Goal: Task Accomplishment & Management: Manage account settings

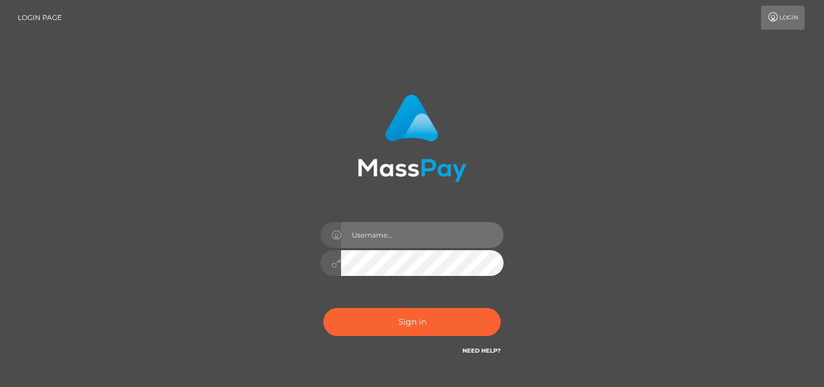
click at [384, 236] on input "text" at bounding box center [422, 235] width 163 height 26
type input "Sefina.nvisionu"
click at [401, 307] on div "Sign in Need Help?" at bounding box center [412, 326] width 200 height 51
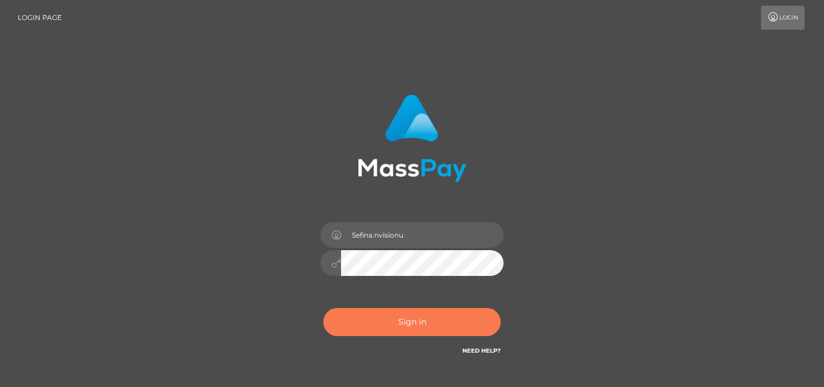
click at [399, 321] on button "Sign in" at bounding box center [411, 322] width 177 height 28
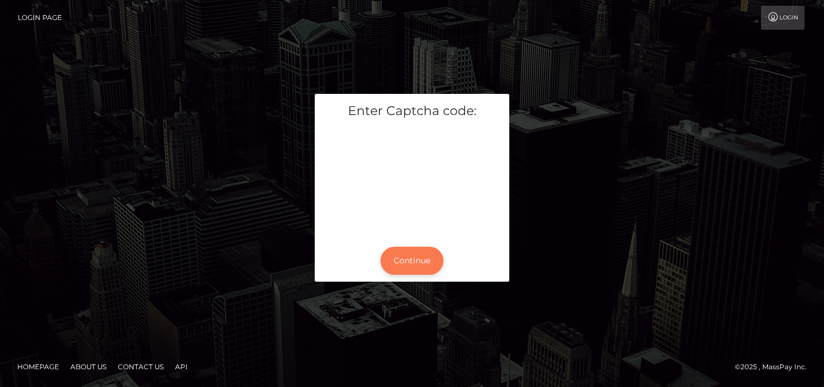
click at [414, 266] on button "Continue" at bounding box center [412, 261] width 63 height 28
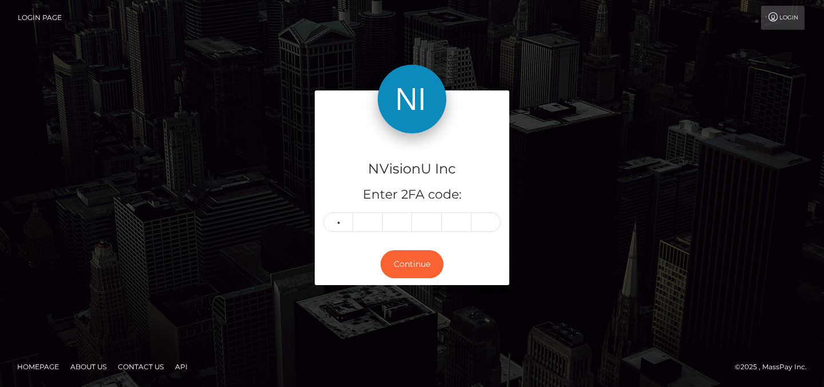
type input "5"
type input "6"
type input "3"
type input "2"
type input "8"
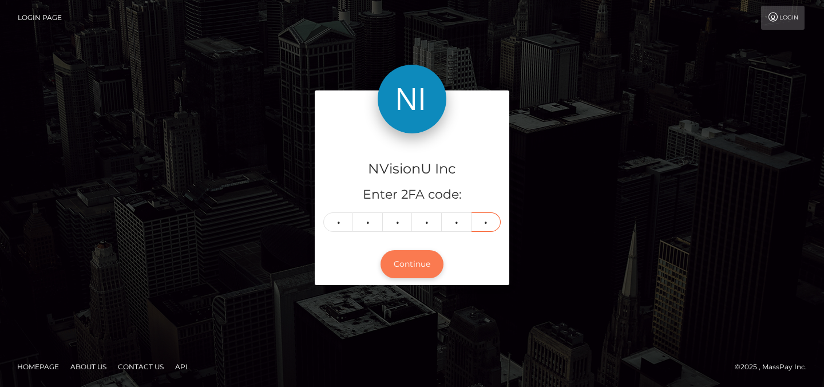
type input "0"
click at [414, 265] on button "Continue" at bounding box center [412, 264] width 63 height 28
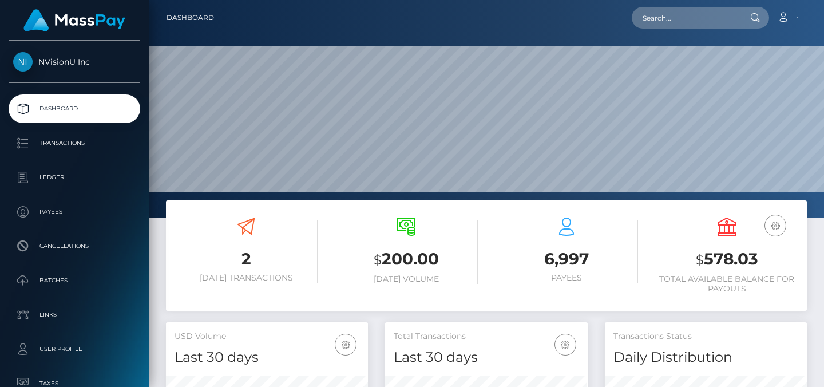
scroll to position [203, 203]
click at [658, 22] on input "text" at bounding box center [686, 18] width 108 height 22
paste input "swghold@gmail.com"
click at [755, 21] on icon at bounding box center [755, 17] width 10 height 9
drag, startPoint x: 731, startPoint y: 21, endPoint x: 629, endPoint y: 13, distance: 102.2
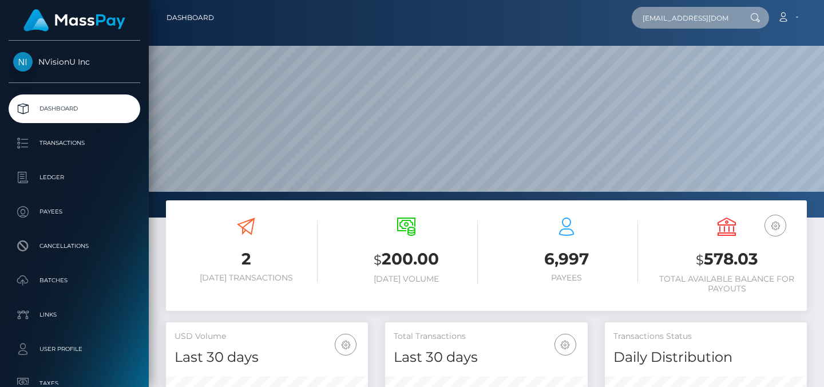
click at [630, 14] on div "swghold@gmail.com Loading... Loading... Account Edit Profile Logout" at bounding box center [514, 18] width 583 height 24
paste input "1043198"
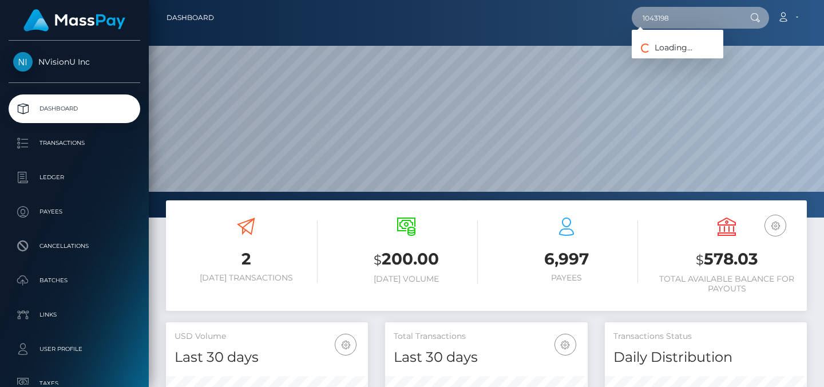
type input "1043198"
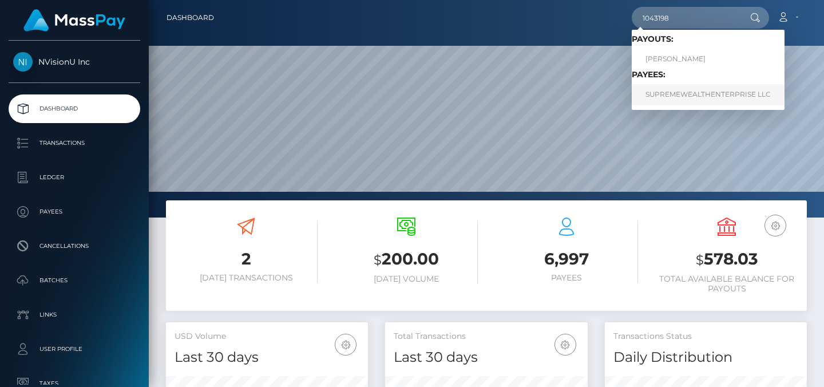
click at [669, 97] on link "SUPREMEWEALTHENTERPRISE LLC" at bounding box center [708, 94] width 153 height 21
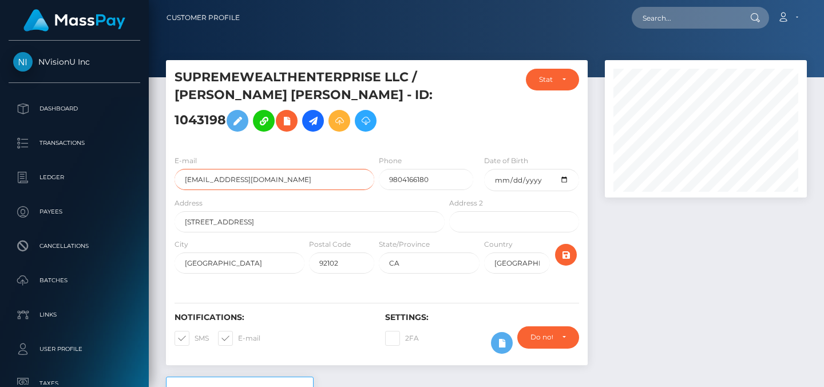
drag, startPoint x: 308, startPoint y: 181, endPoint x: 159, endPoint y: 73, distance: 184.0
click at [159, 73] on div "SUPREMEWEALTHENTERPRISE LLC / LEQUAN STERLIN STERLIN MULLEN - ID: 1043198 Statu…" at bounding box center [376, 218] width 439 height 317
drag, startPoint x: 228, startPoint y: 121, endPoint x: 164, endPoint y: 81, distance: 75.3
click at [164, 81] on div "SUPREMEWEALTHENTERPRISE LLC / LEQUAN STERLIN STERLIN MULLEN - ID: 1043198 Statu…" at bounding box center [376, 218] width 439 height 317
copy h5 "SUPREMEWEALTHENTERPRISE LLC / LEQUAN STERLIN STERLIN MULLEN - ID: 1043198"
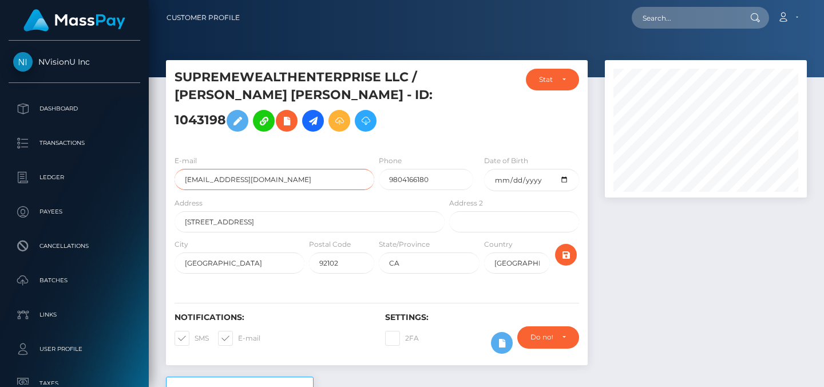
drag, startPoint x: 310, startPoint y: 183, endPoint x: 181, endPoint y: 183, distance: 128.8
click at [181, 183] on input "supremewealthgroup@gmail.com" at bounding box center [275, 179] width 200 height 21
click at [674, 15] on input "text" at bounding box center [686, 18] width 108 height 22
paste input "[EMAIL_ADDRESS][DOMAIN_NAME]"
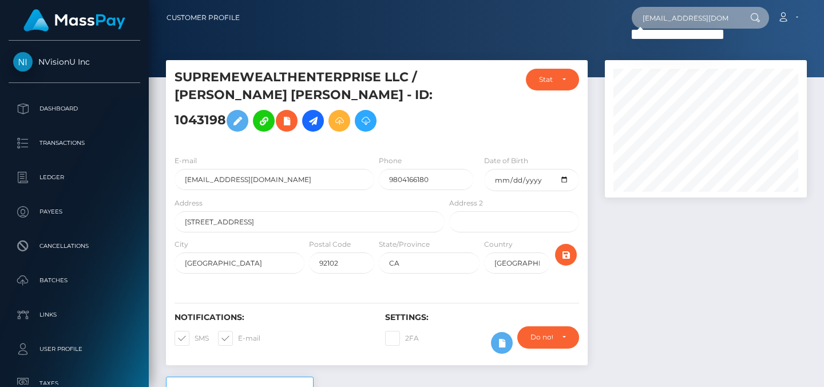
drag, startPoint x: 734, startPoint y: 22, endPoint x: 593, endPoint y: 15, distance: 141.5
click at [593, 15] on div "swghold@gmail.com Loading... Loading... Account Edit Profile Logout" at bounding box center [528, 18] width 558 height 24
paste input "1043198"
type input "1043198"
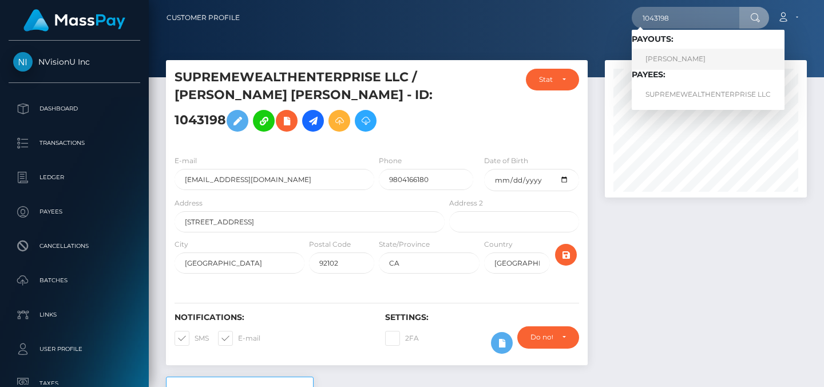
click at [677, 60] on link "Jeb Tyler" at bounding box center [708, 59] width 153 height 21
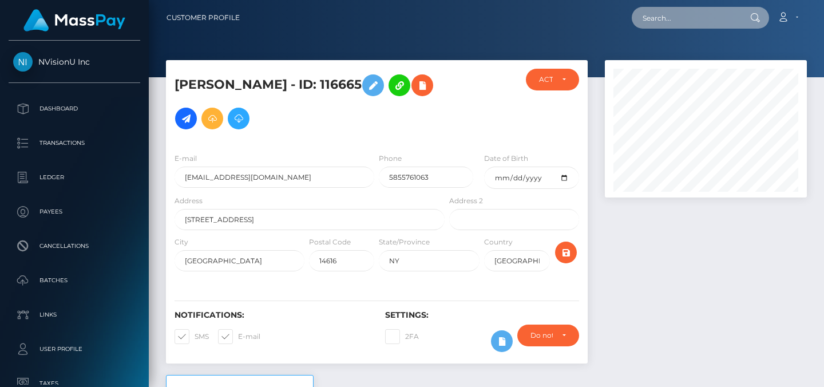
click at [665, 21] on input "text" at bounding box center [686, 18] width 108 height 22
paste input "[EMAIL_ADDRESS][DOMAIN_NAME]"
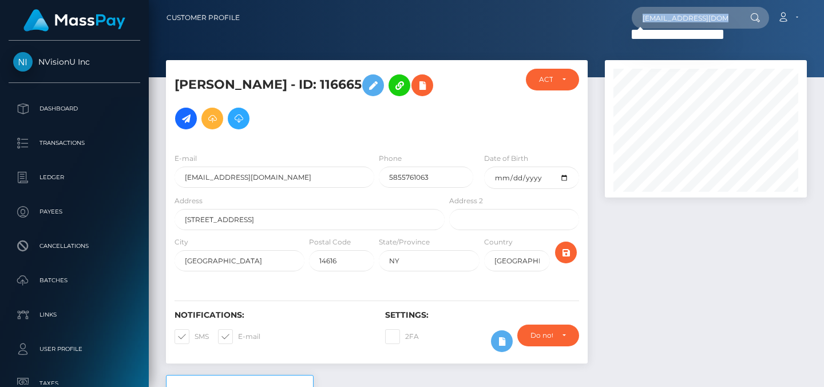
drag, startPoint x: 744, startPoint y: 17, endPoint x: 729, endPoint y: 17, distance: 14.3
click at [729, 17] on div "[EMAIL_ADDRESS][DOMAIN_NAME] Loading... Loading..." at bounding box center [700, 18] width 137 height 22
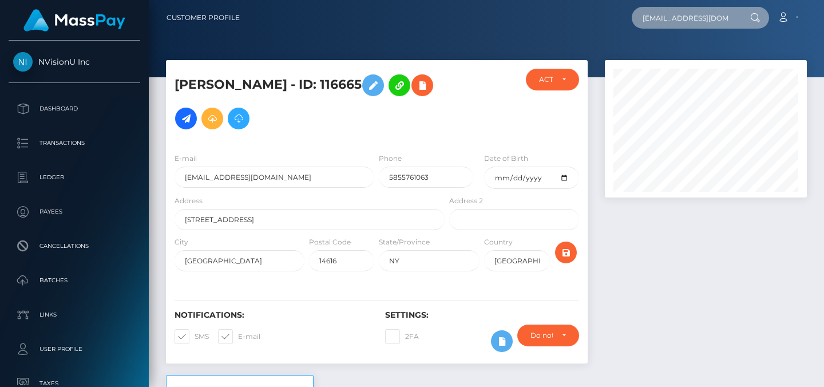
drag, startPoint x: 728, startPoint y: 17, endPoint x: 644, endPoint y: 18, distance: 83.6
click at [644, 20] on input "[EMAIL_ADDRESS][DOMAIN_NAME]" at bounding box center [686, 18] width 108 height 22
paste input "1043198"
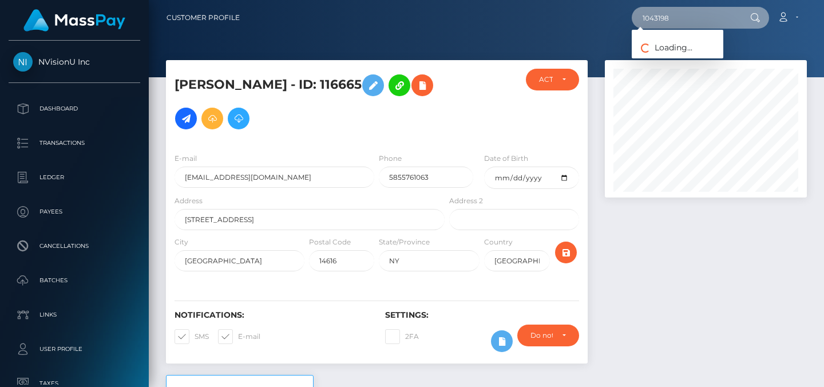
type input "1043198"
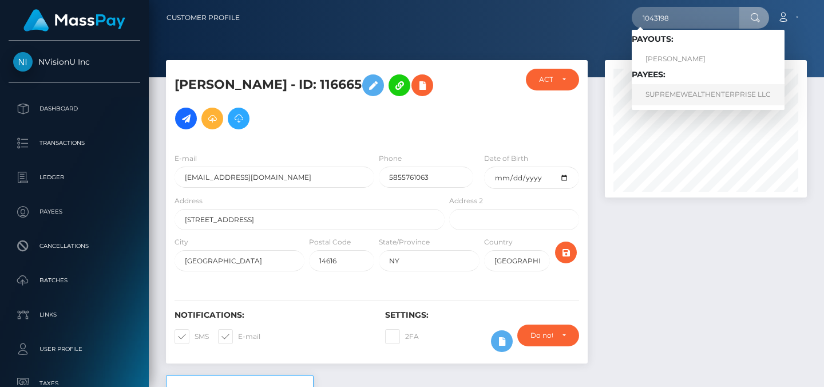
click at [669, 92] on link "SUPREMEWEALTHENTERPRISE LLC" at bounding box center [708, 94] width 153 height 21
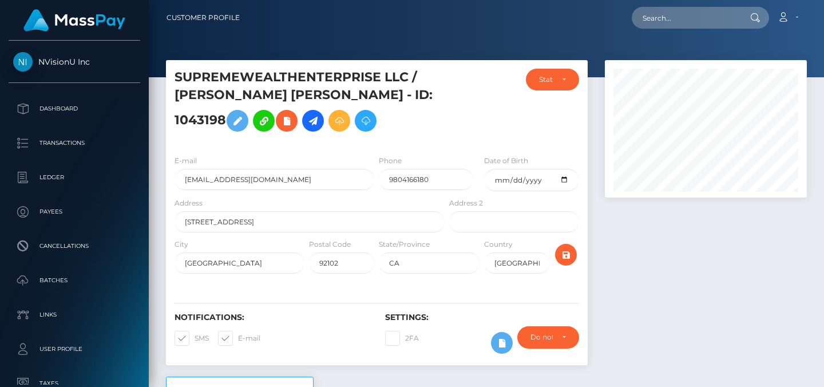
scroll to position [137, 203]
drag, startPoint x: 319, startPoint y: 181, endPoint x: 176, endPoint y: 181, distance: 143.1
click at [176, 181] on input "[EMAIL_ADDRESS][DOMAIN_NAME]" at bounding box center [275, 179] width 200 height 21
paste input "1043198"
drag, startPoint x: 223, startPoint y: 184, endPoint x: 169, endPoint y: 180, distance: 54.0
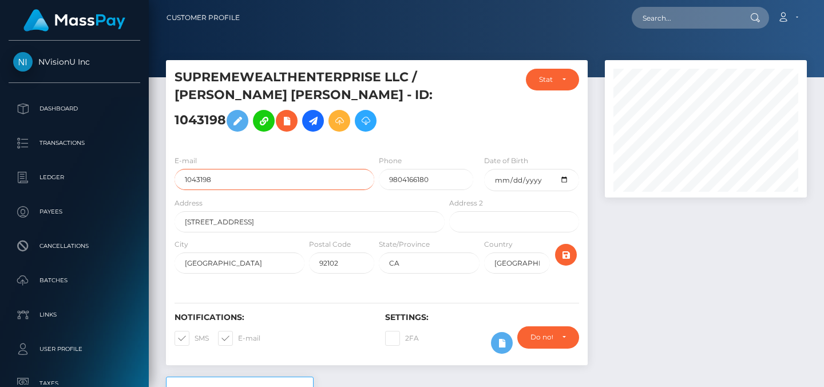
click at [169, 180] on div "E-mail 1043198" at bounding box center [271, 176] width 211 height 42
paste input "[EMAIL_ADDRESS][DOMAIN_NAME]"
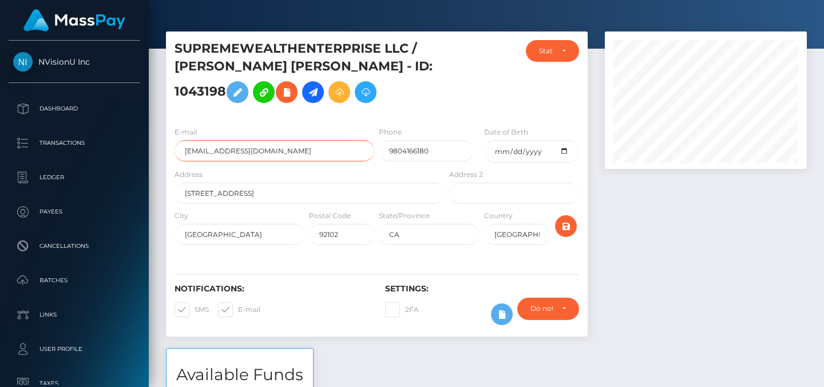
scroll to position [0, 0]
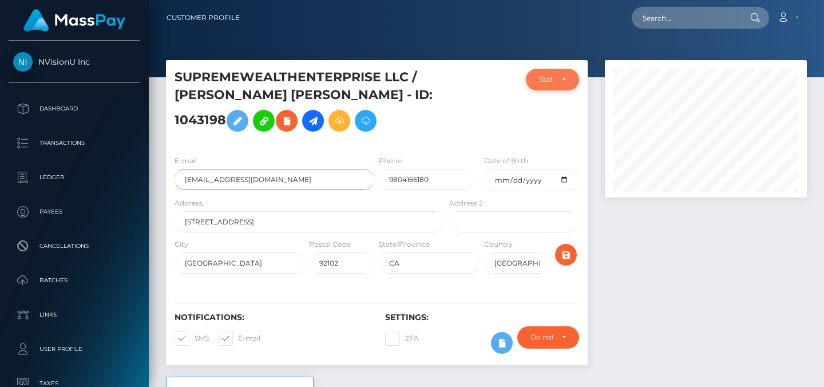
type input "swghold@gmail.com"
click at [555, 76] on div "Status" at bounding box center [552, 79] width 27 height 9
click at [553, 82] on div "Status" at bounding box center [552, 79] width 27 height 9
click at [558, 82] on div "Status" at bounding box center [552, 79] width 27 height 9
click at [318, 187] on input "swghold@gmail.com" at bounding box center [275, 179] width 200 height 21
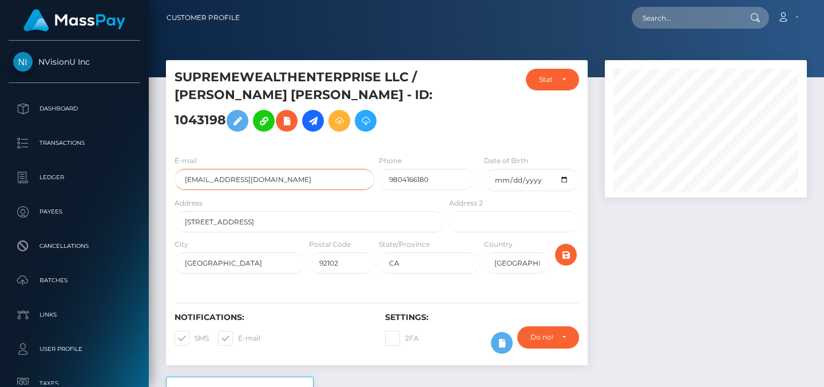
scroll to position [16, 0]
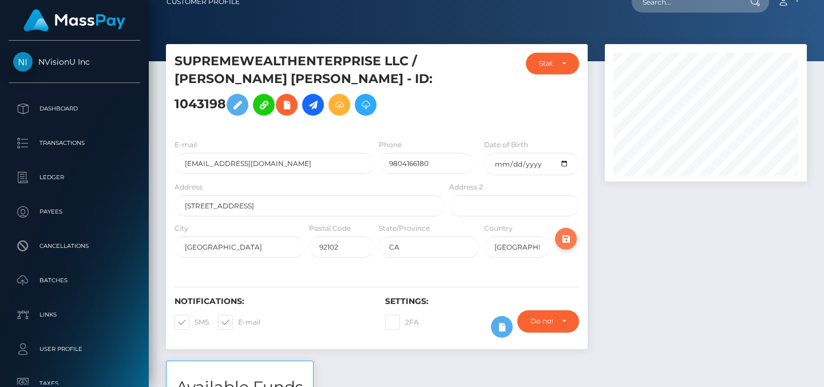
click at [563, 239] on icon "submit" at bounding box center [566, 239] width 14 height 14
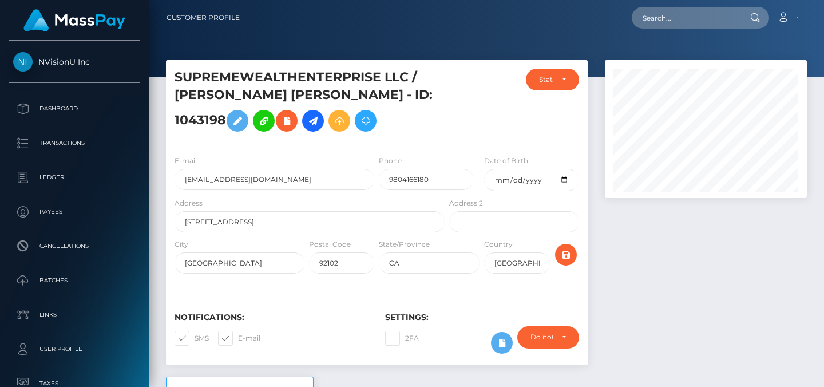
scroll to position [137, 203]
click at [548, 78] on div "Status" at bounding box center [546, 79] width 14 height 9
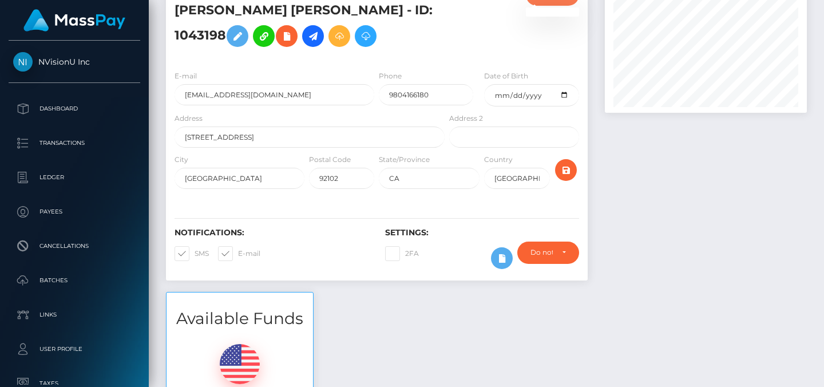
scroll to position [84, 0]
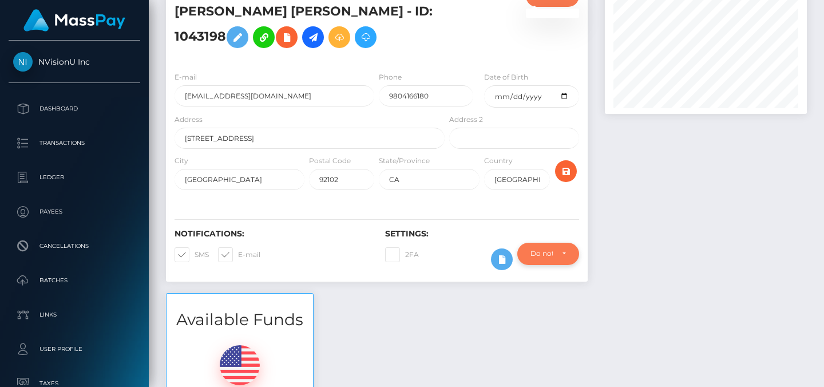
click at [555, 259] on div "Do not require" at bounding box center [548, 254] width 62 height 22
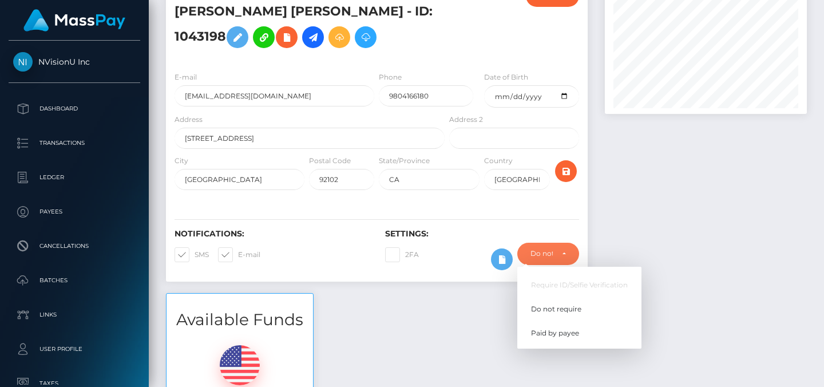
click at [637, 242] on div at bounding box center [705, 135] width 219 height 317
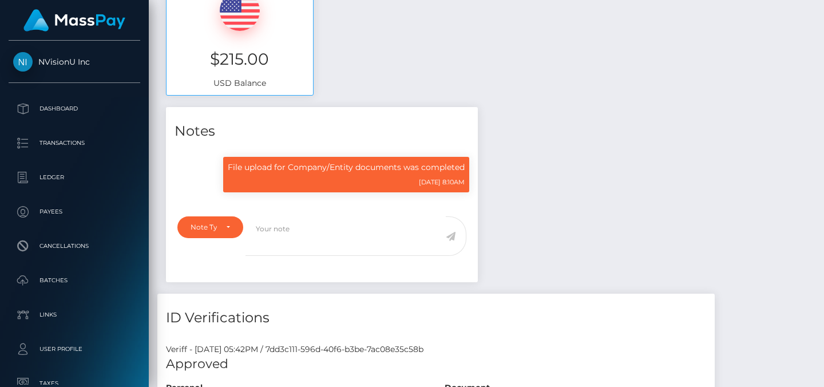
scroll to position [447, 0]
